Goal: Task Accomplishment & Management: Use online tool/utility

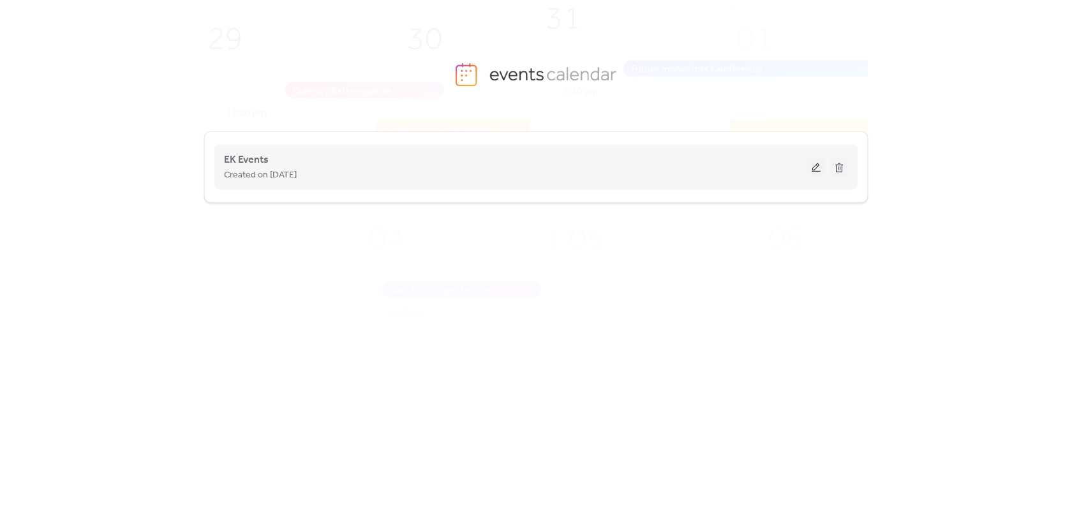
click at [820, 171] on button at bounding box center [816, 167] width 18 height 19
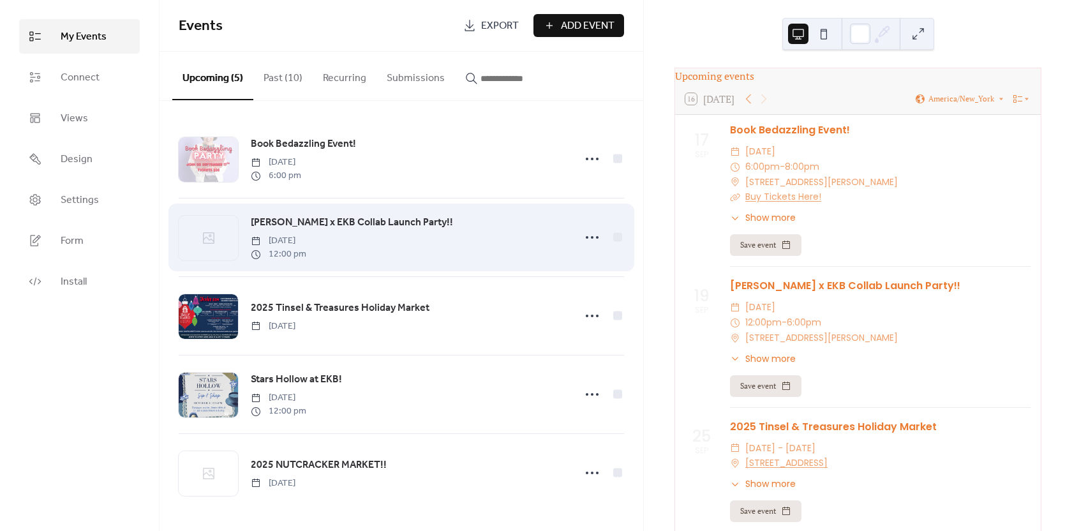
click at [468, 228] on div "Taylor Elliott x EKB Collab Launch Party!! Friday, September 19, 2025 12:00 pm" at bounding box center [409, 237] width 316 height 46
click at [390, 226] on span "[PERSON_NAME] x EKB Collab Launch Party!!" at bounding box center [352, 222] width 202 height 15
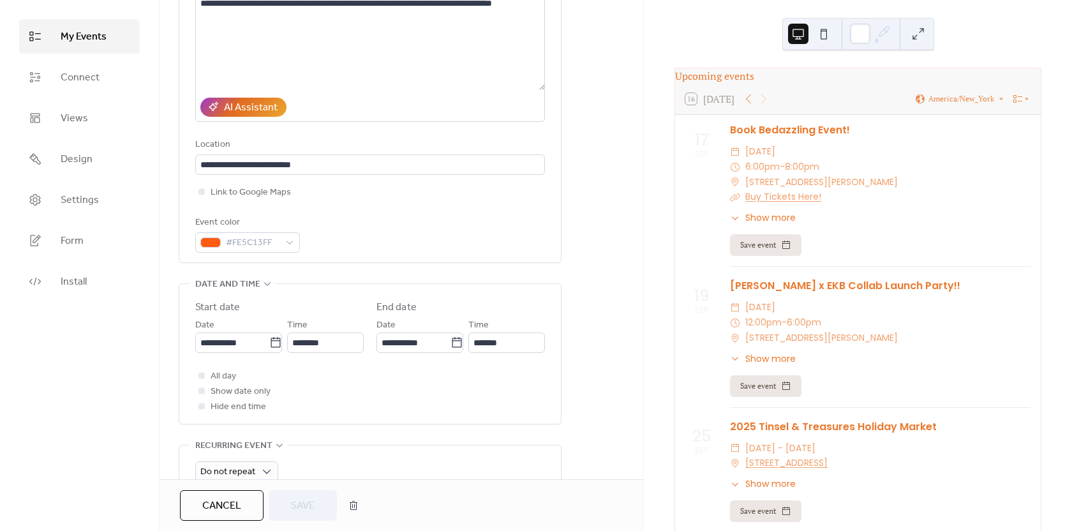
scroll to position [298, 0]
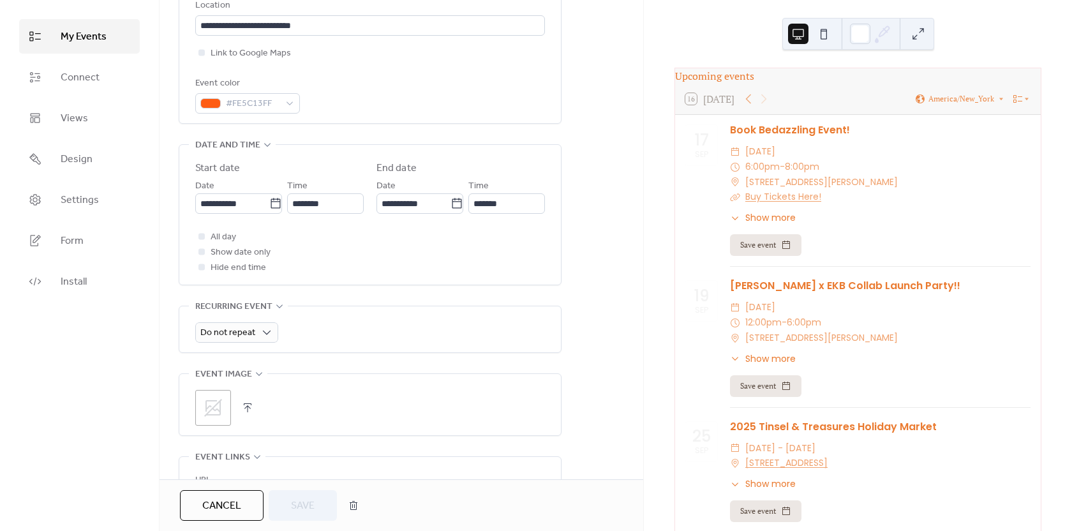
click at [218, 413] on icon at bounding box center [213, 407] width 20 height 20
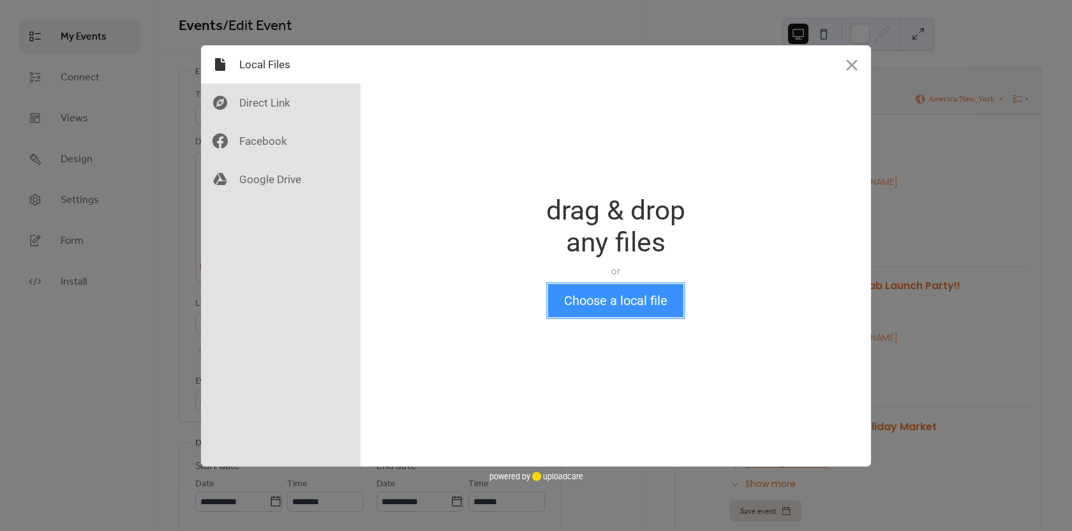
click at [585, 293] on button "Choose a local file" at bounding box center [615, 300] width 135 height 33
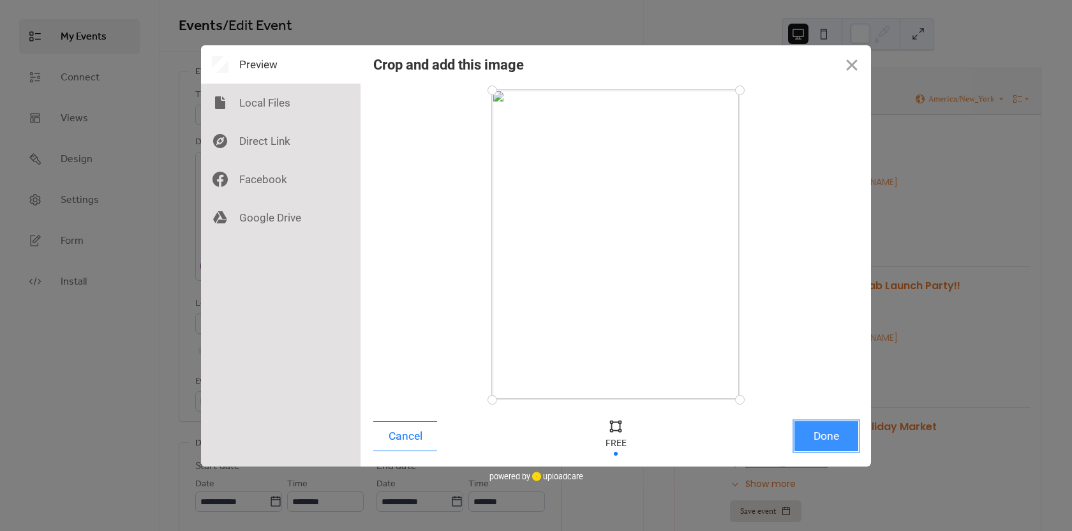
click at [840, 432] on button "Done" at bounding box center [826, 436] width 64 height 30
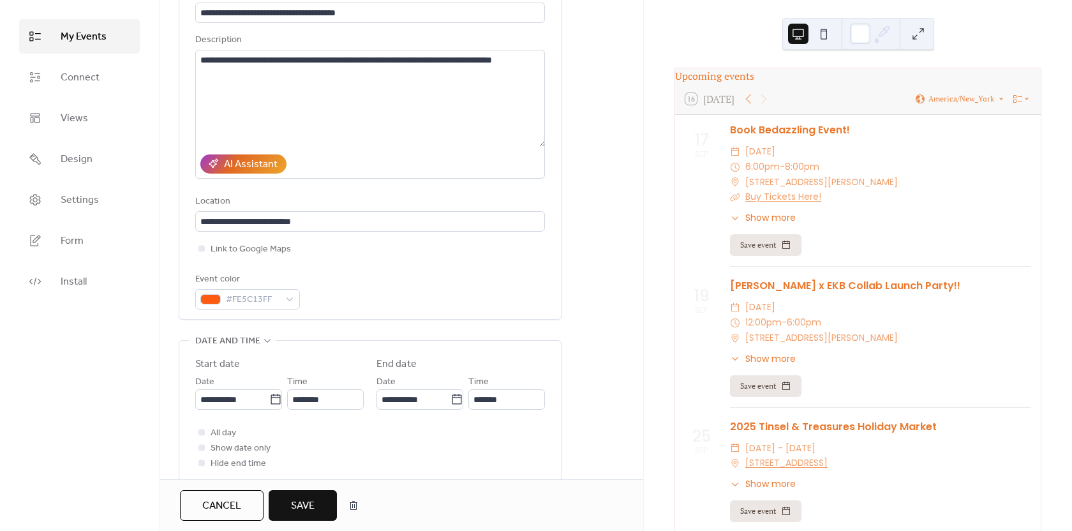
scroll to position [149, 0]
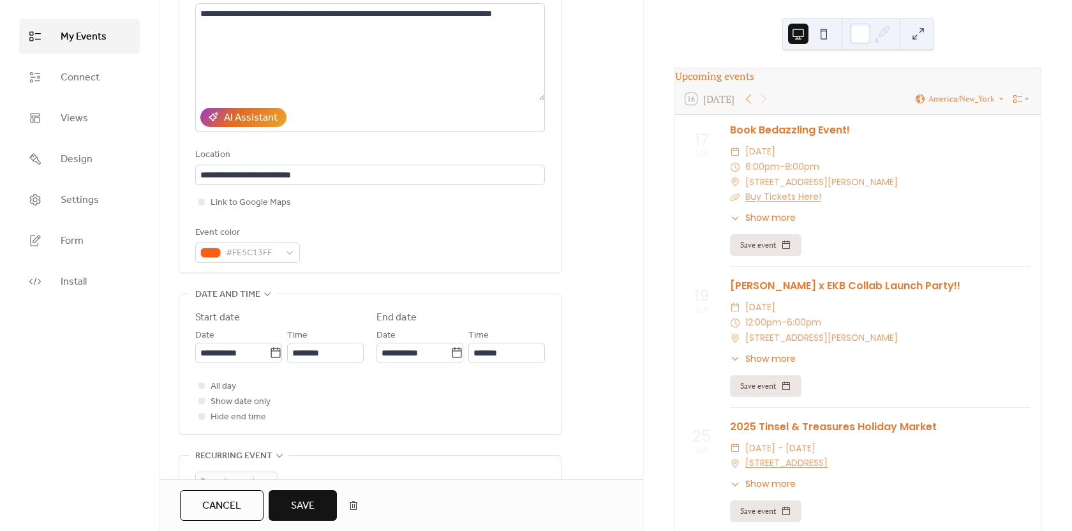
click at [316, 502] on button "Save" at bounding box center [303, 505] width 68 height 31
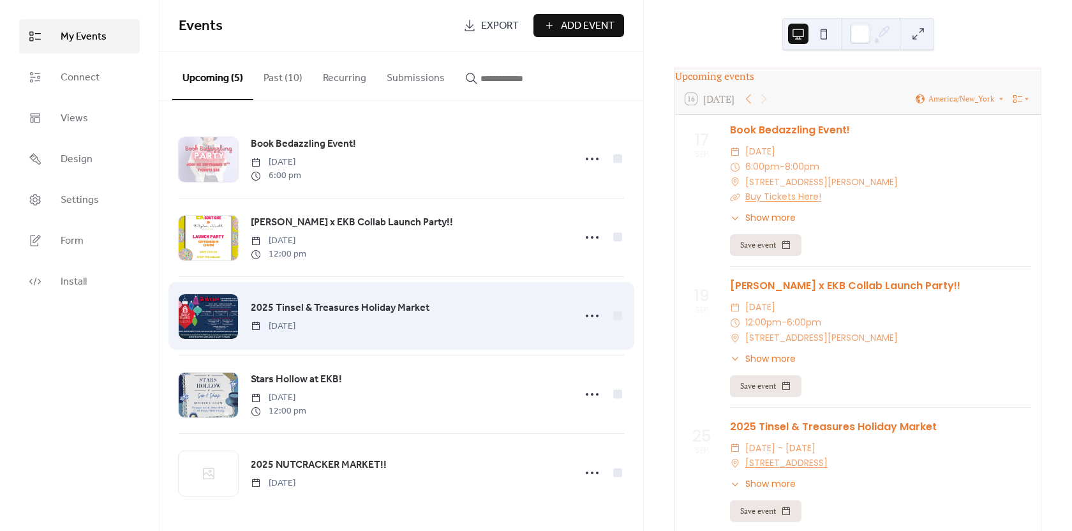
scroll to position [2, 0]
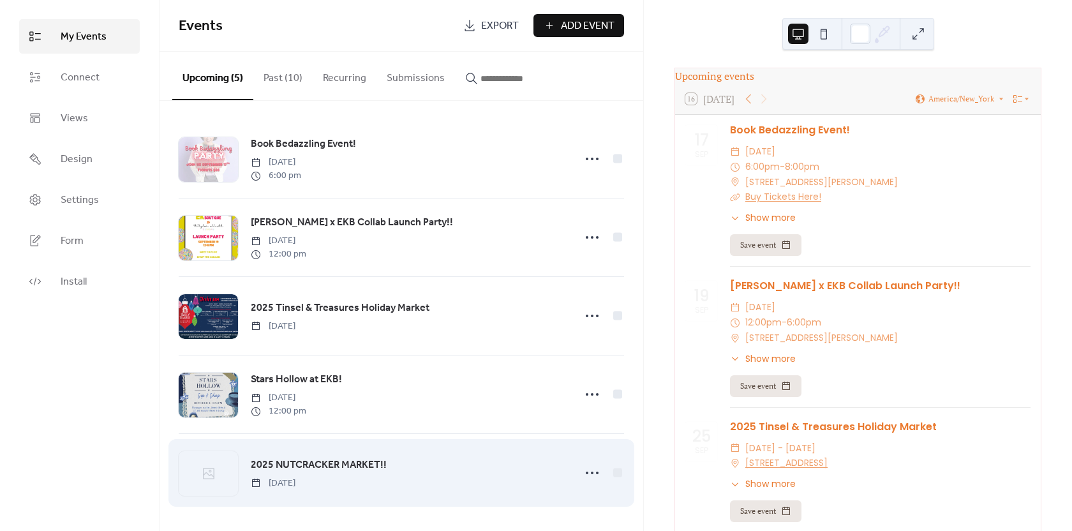
click at [223, 471] on div at bounding box center [208, 473] width 59 height 45
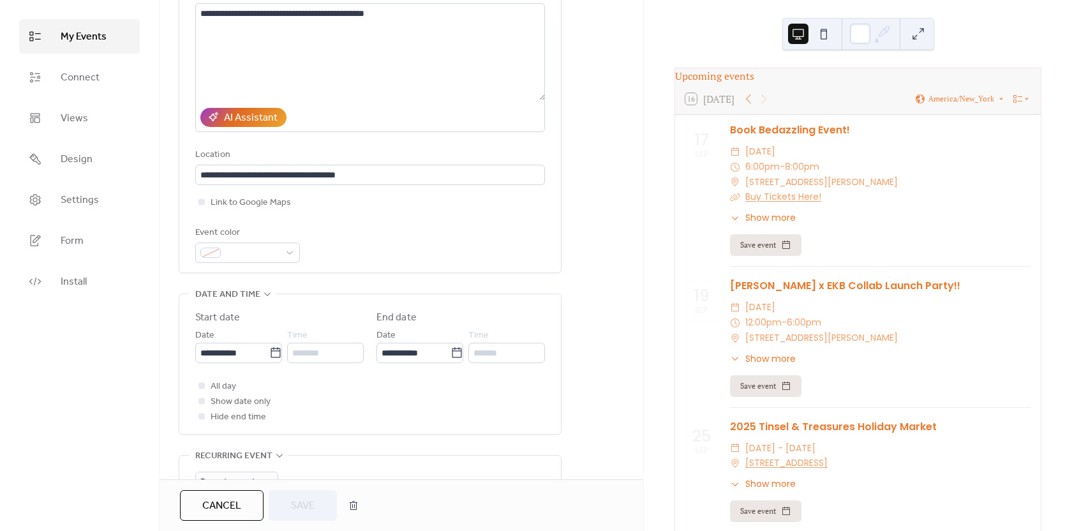
scroll to position [447, 0]
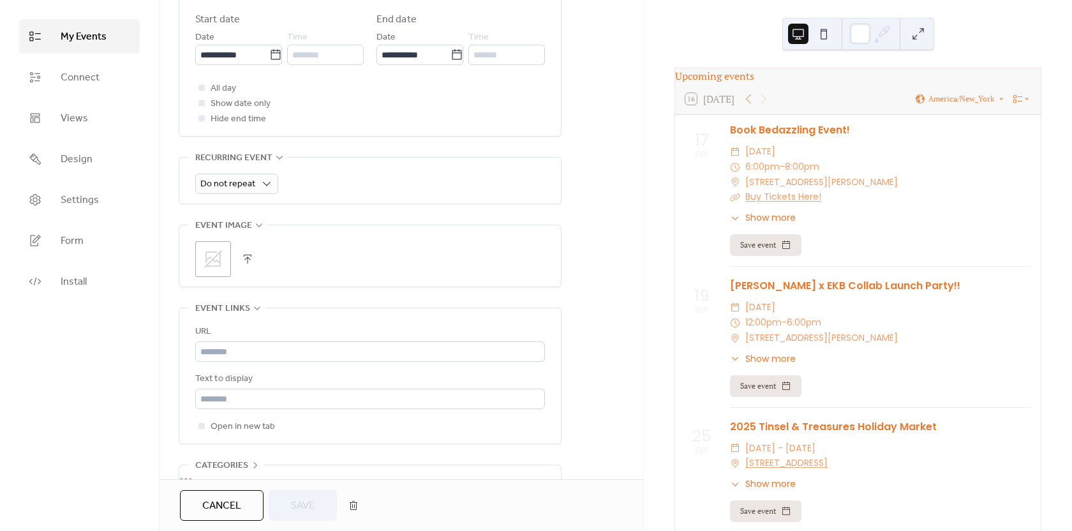
click at [214, 242] on div ";" at bounding box center [213, 259] width 36 height 36
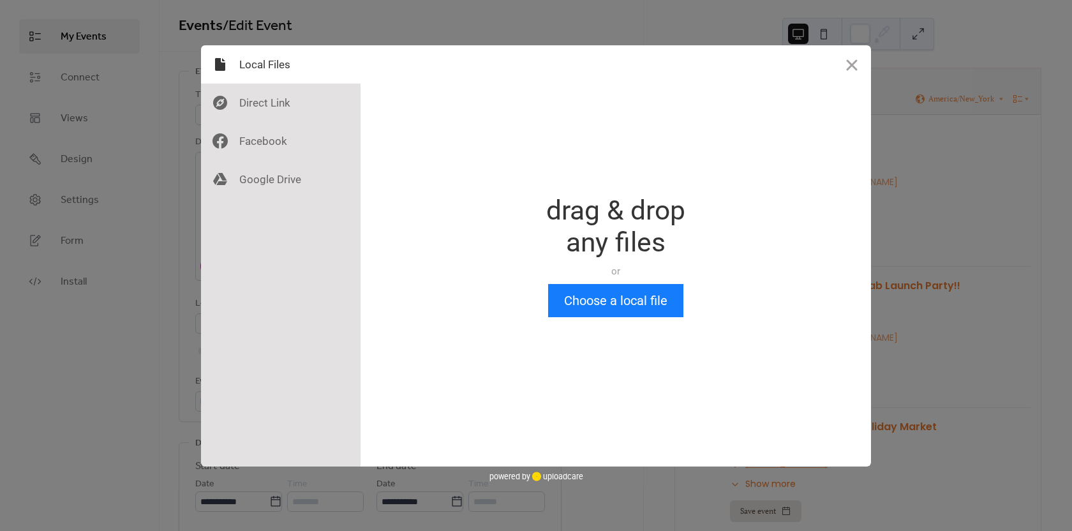
scroll to position [0, 0]
click at [614, 306] on button "Choose a local file" at bounding box center [615, 300] width 135 height 33
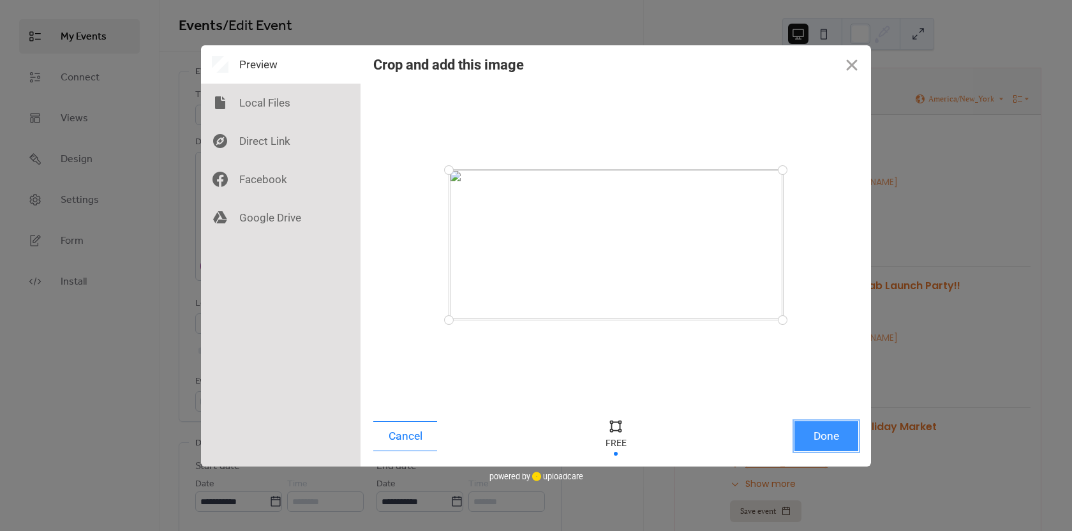
click at [827, 438] on button "Done" at bounding box center [826, 436] width 64 height 30
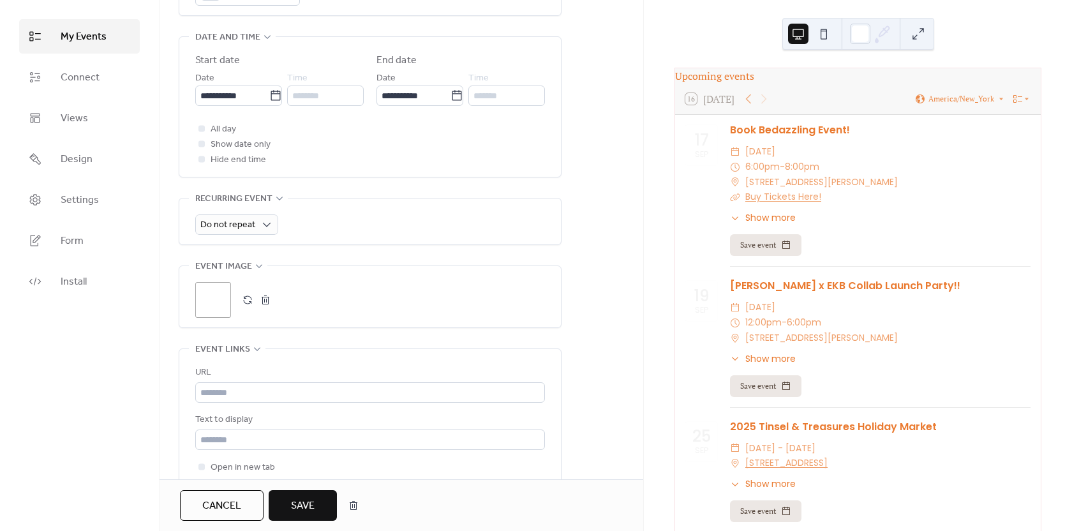
scroll to position [447, 0]
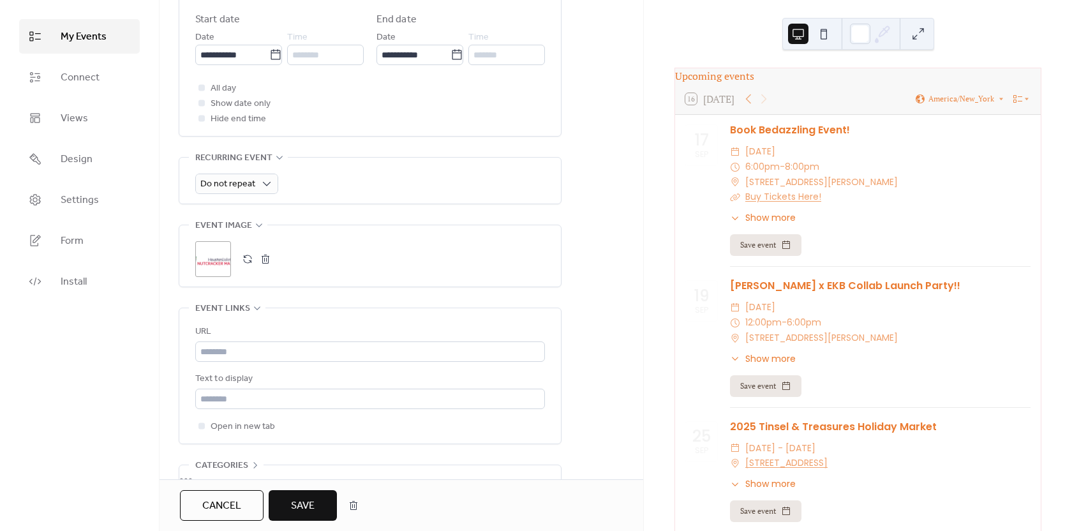
click at [321, 501] on button "Save" at bounding box center [303, 505] width 68 height 31
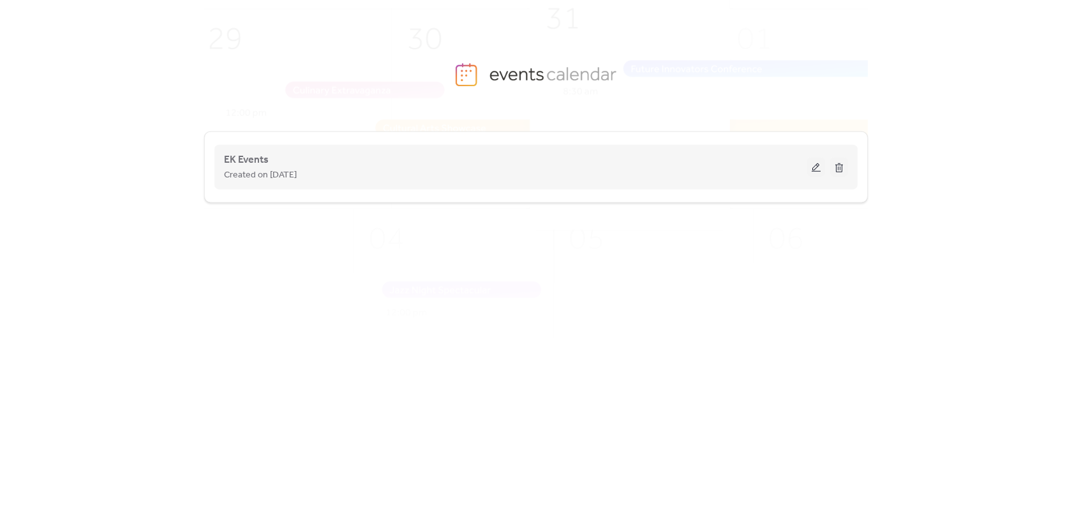
click at [815, 169] on button at bounding box center [816, 167] width 18 height 19
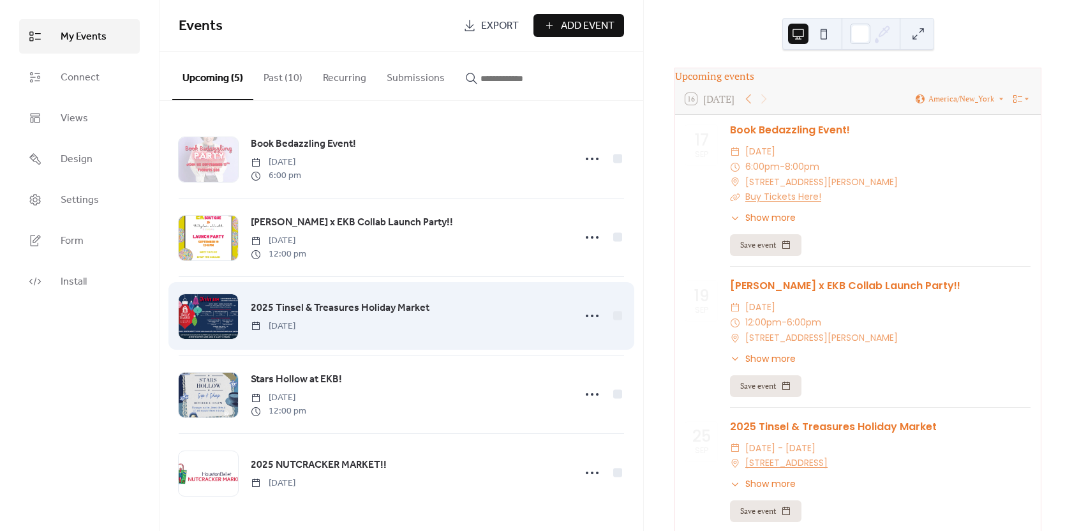
scroll to position [2, 0]
